Goal: Communication & Community: Share content

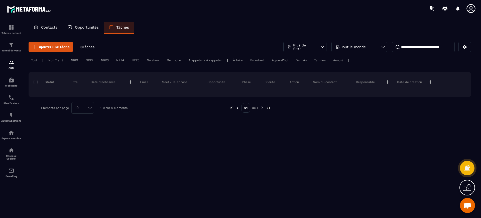
scroll to position [17, 0]
click at [85, 29] on p "Opportunités" at bounding box center [87, 27] width 24 height 5
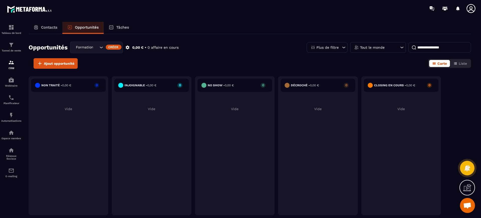
click at [45, 28] on p "Contacts" at bounding box center [49, 27] width 16 height 5
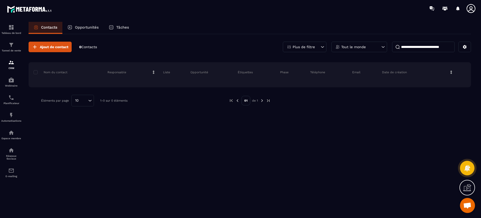
click at [89, 28] on p "Opportunités" at bounding box center [87, 27] width 24 height 5
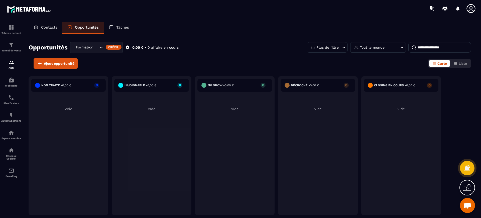
click at [468, 205] on span "Ouvrir le chat" at bounding box center [467, 205] width 8 height 7
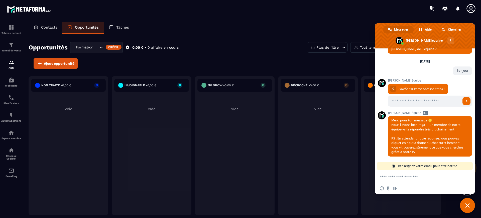
click at [410, 180] on textarea "Entrez votre message..." at bounding box center [420, 176] width 80 height 13
click at [256, 56] on div "Opportunités Formation C4 Aventures Animateurs Créer 0,00 € • 0 affaire en cour…" at bounding box center [250, 50] width 442 height 17
click at [465, 207] on span "Fermer le chat" at bounding box center [467, 205] width 15 height 15
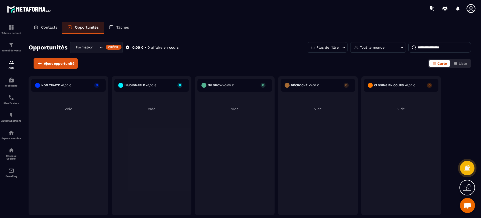
click at [468, 206] on span "Ouvrir le chat" at bounding box center [467, 205] width 8 height 7
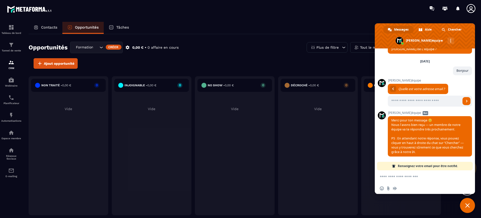
click at [402, 180] on textarea "Entrez votre message..." at bounding box center [420, 176] width 80 height 13
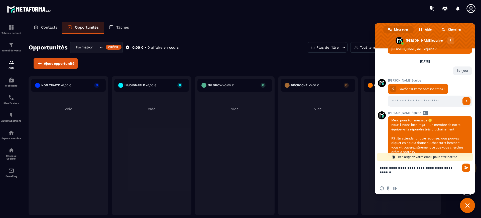
paste textarea "Entrez votre message..."
type textarea "**********"
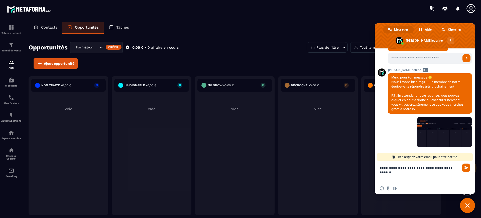
scroll to position [60, 0]
click at [284, 49] on div "Opportunités Formation C4 Aventures Animateurs Créer 0,00 € • 0 affaire en cour…" at bounding box center [250, 50] width 442 height 17
click at [406, 186] on div "Insérer un emoji Envoyer un fichier Message audio" at bounding box center [425, 188] width 100 height 11
click at [396, 188] on span "Message audio" at bounding box center [395, 188] width 4 height 4
click at [466, 167] on span "Envoyer" at bounding box center [466, 168] width 4 height 4
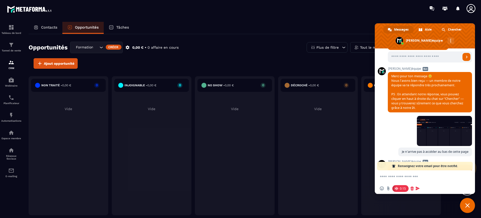
scroll to position [110, 0]
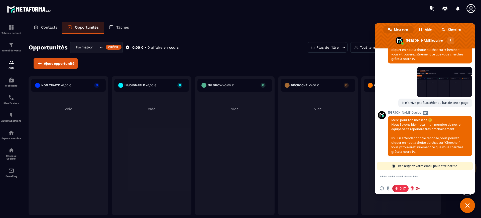
click at [417, 188] on span at bounding box center [418, 188] width 4 height 4
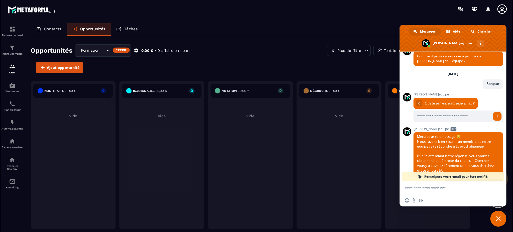
scroll to position [123, 0]
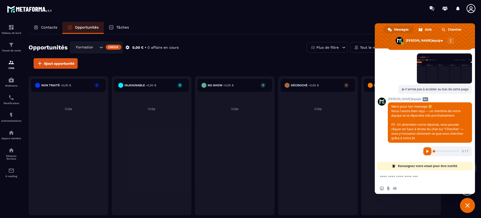
click at [468, 208] on span "Fermer le chat" at bounding box center [467, 205] width 15 height 15
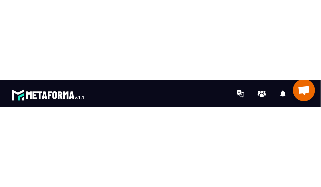
scroll to position [106, 0]
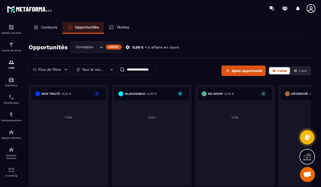
click at [120, 27] on p "Tâches" at bounding box center [122, 27] width 13 height 5
